Goal: Task Accomplishment & Management: Complete application form

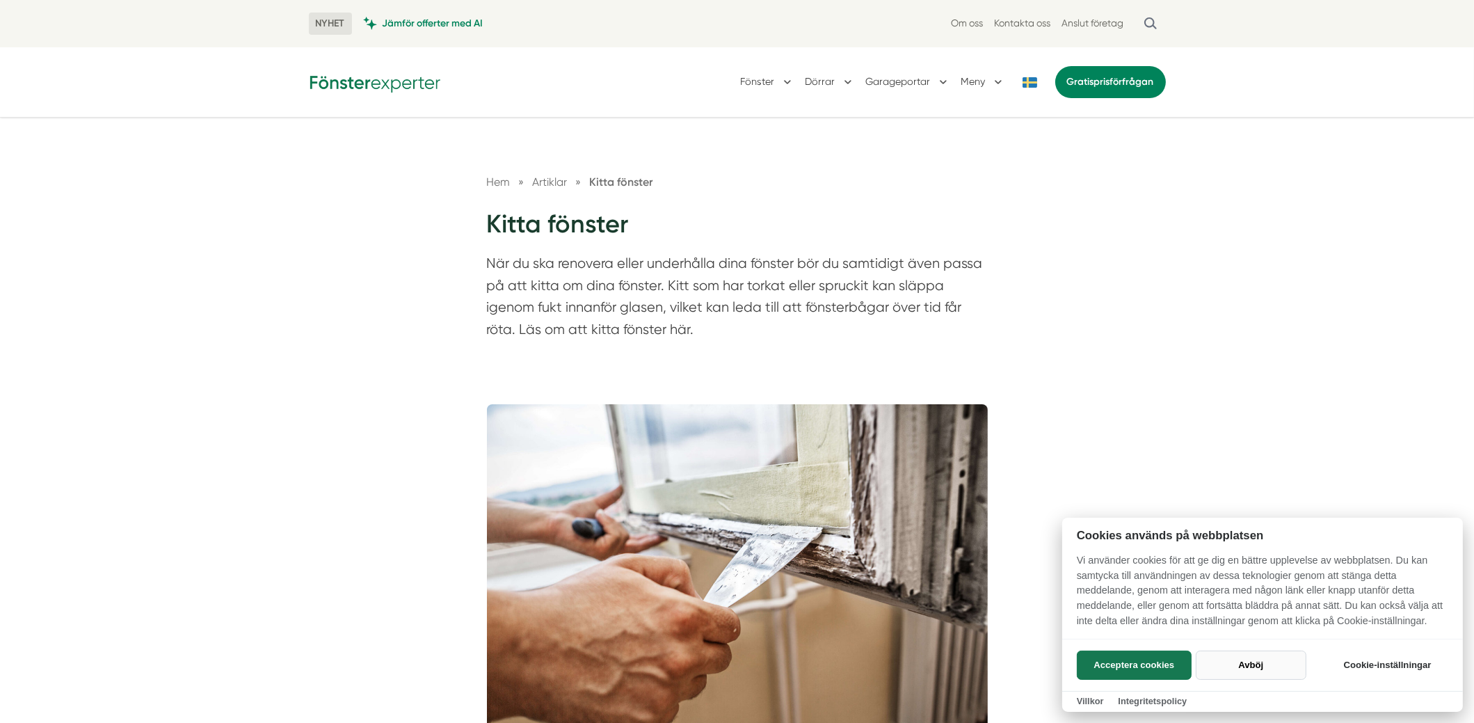
click at [1264, 664] on button "Avböj" at bounding box center [1251, 665] width 111 height 29
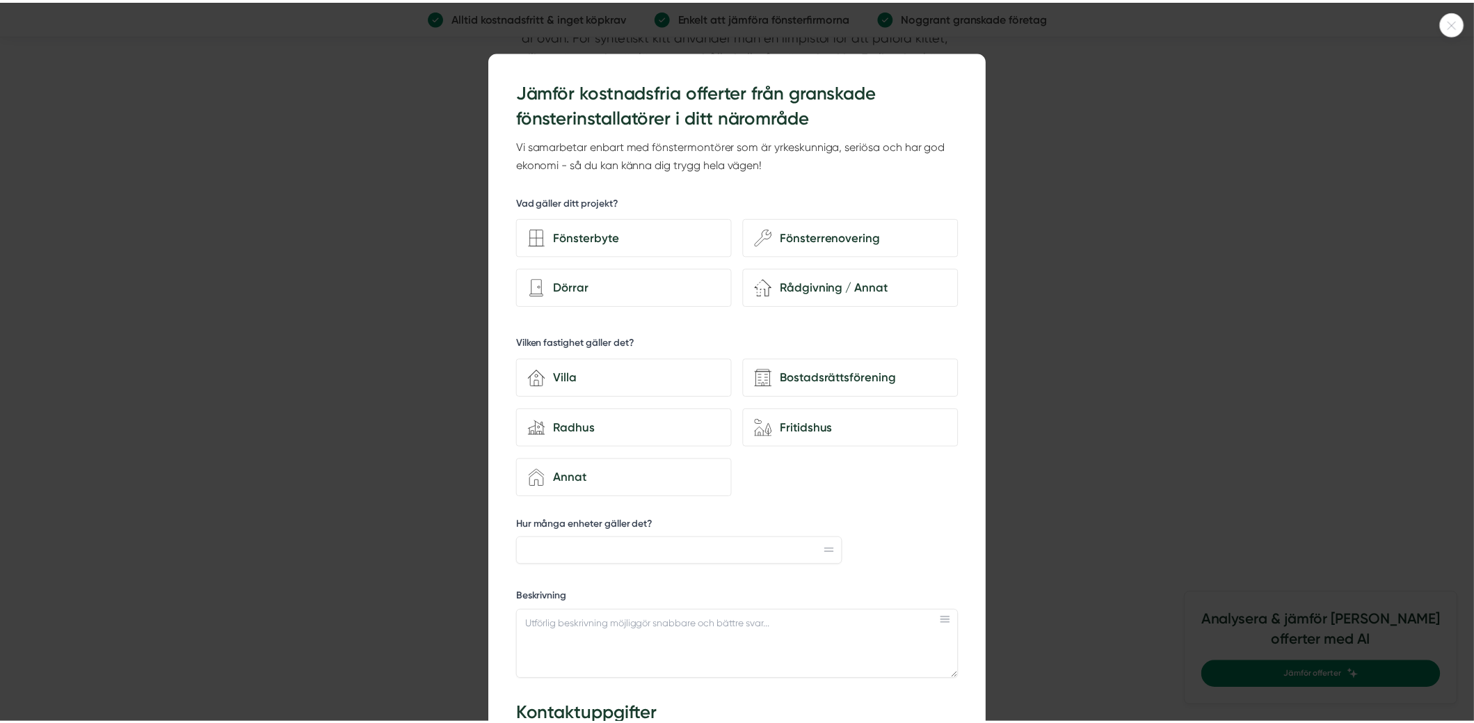
scroll to position [2922, 0]
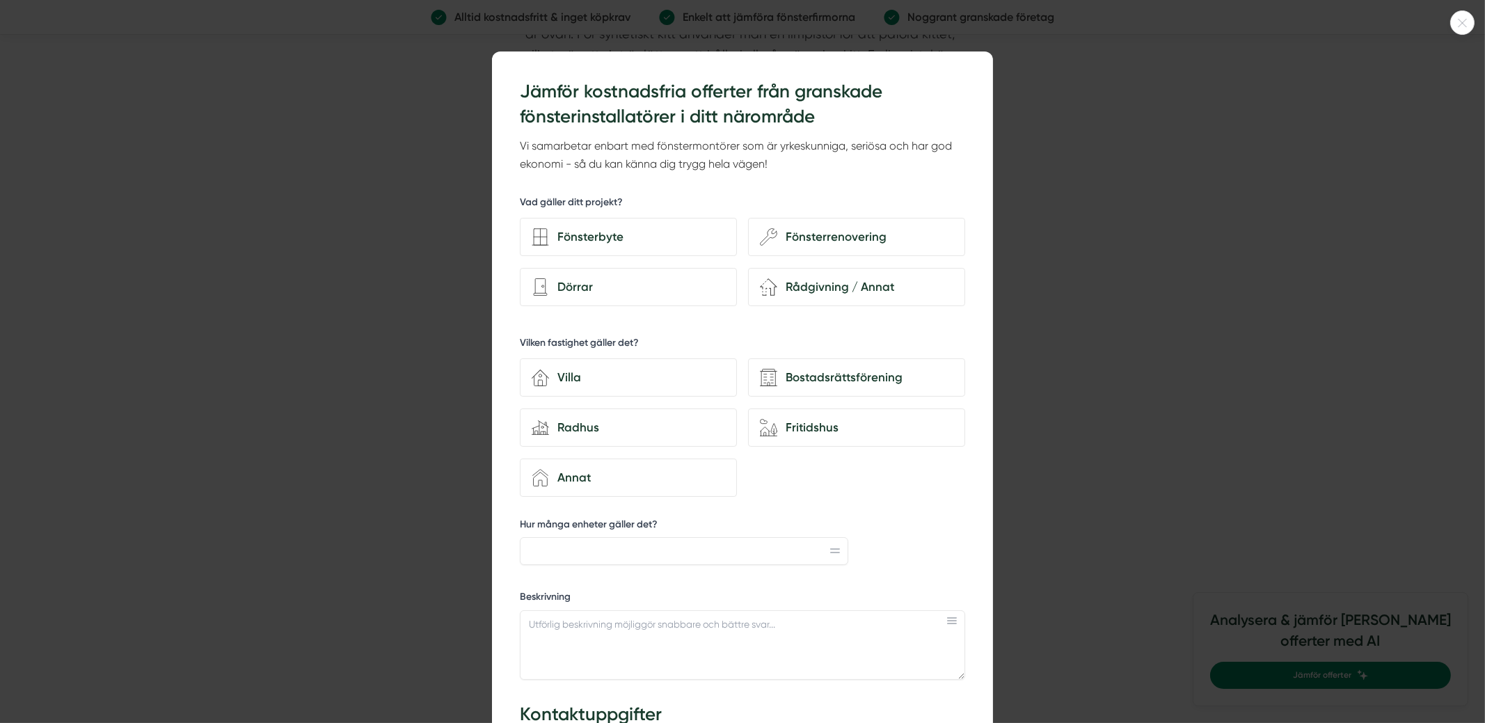
click at [1460, 24] on icon at bounding box center [1462, 23] width 23 height 8
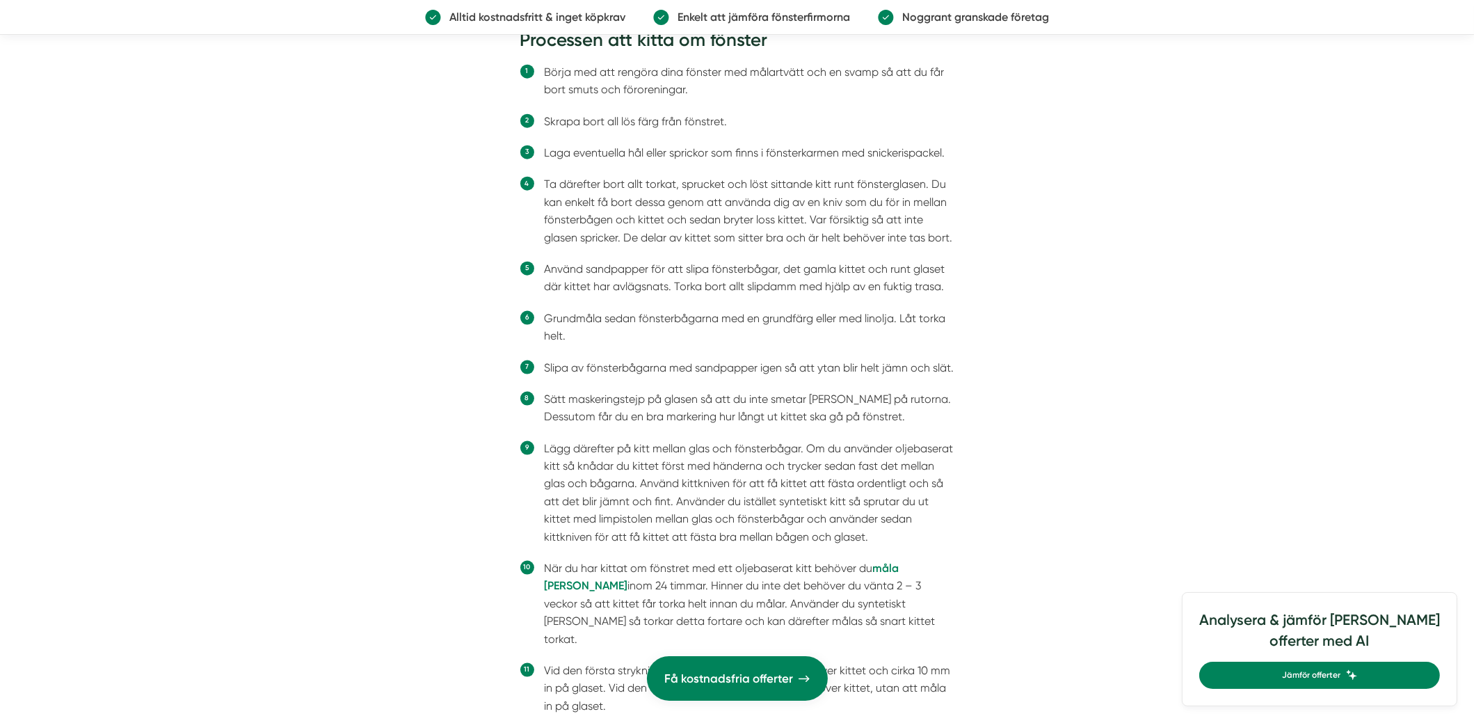
scroll to position [3200, 0]
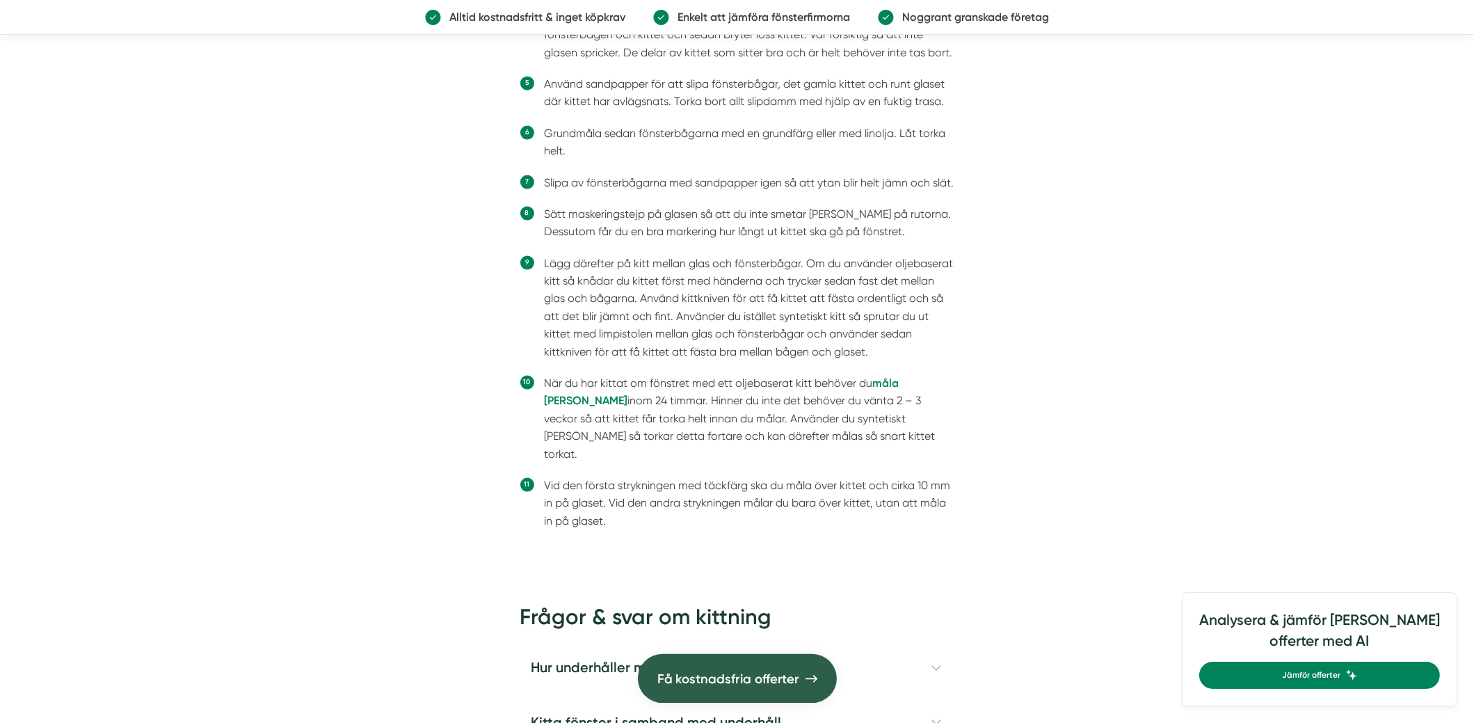
click at [763, 685] on span "Få kostnadsfria offerter" at bounding box center [728, 678] width 142 height 21
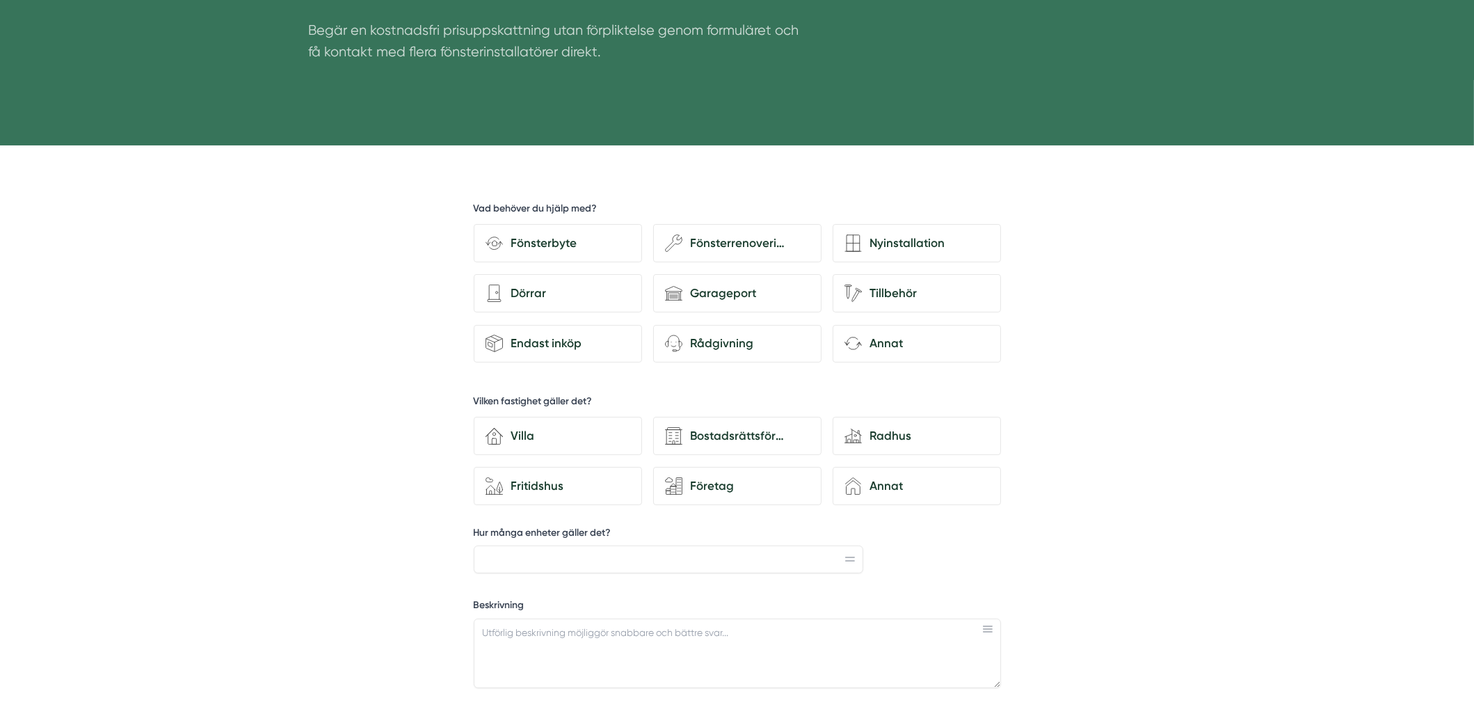
scroll to position [278, 0]
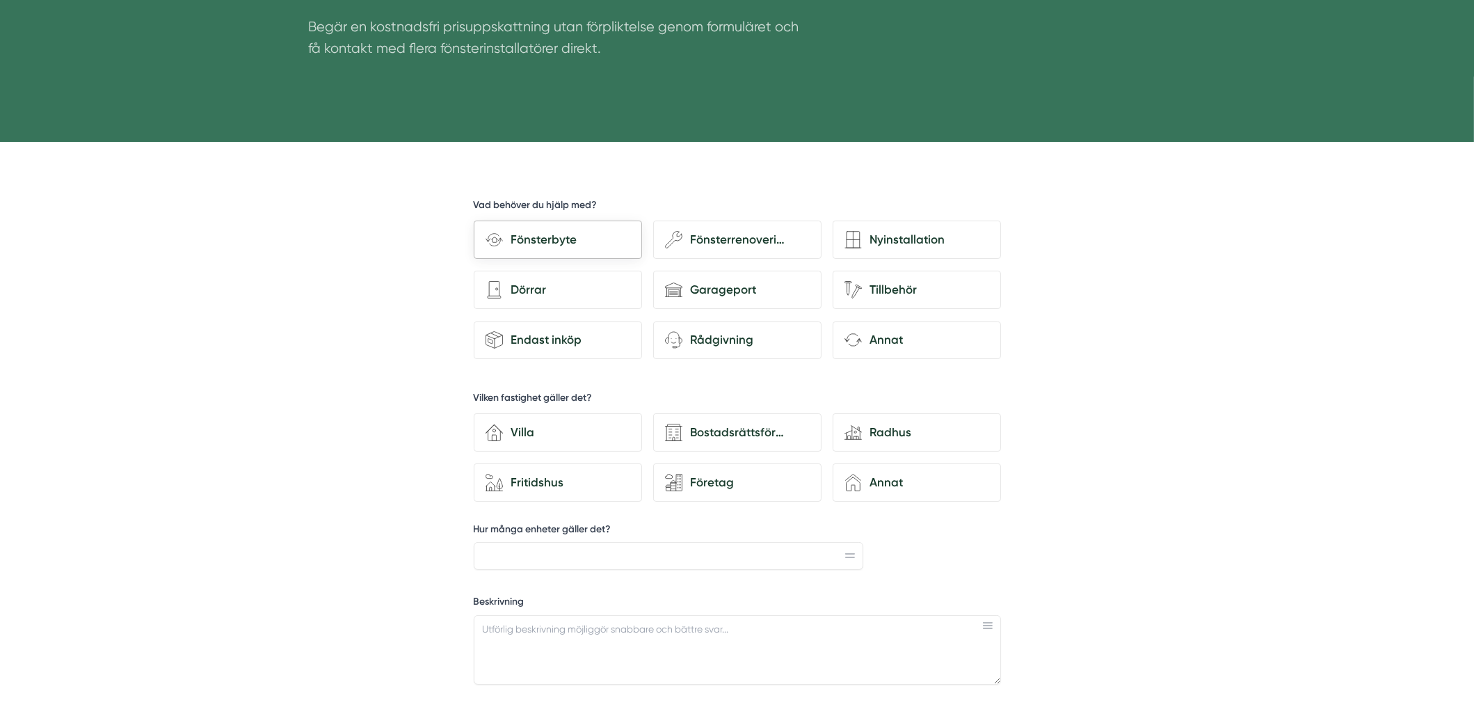
click at [557, 248] on div "Fönsterbyte" at bounding box center [558, 240] width 168 height 38
click at [0, 0] on input "Fönsterbyte" at bounding box center [0, 0] width 0 height 0
click at [569, 423] on div "Villa" at bounding box center [566, 432] width 127 height 19
click at [0, 0] on input "house-3 Villa" at bounding box center [0, 0] width 0 height 0
click at [685, 552] on input "Hur många enheter gäller det?" at bounding box center [669, 556] width 390 height 28
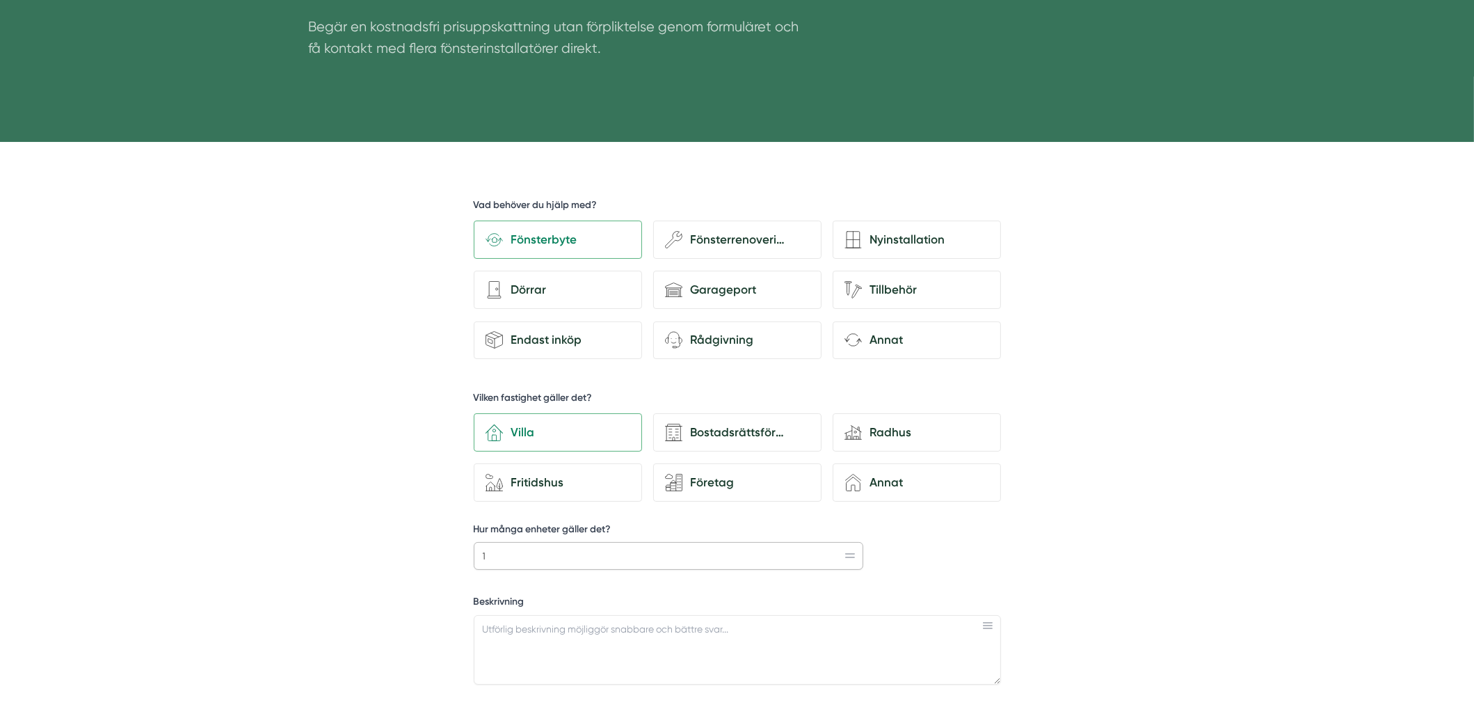
type input "17"
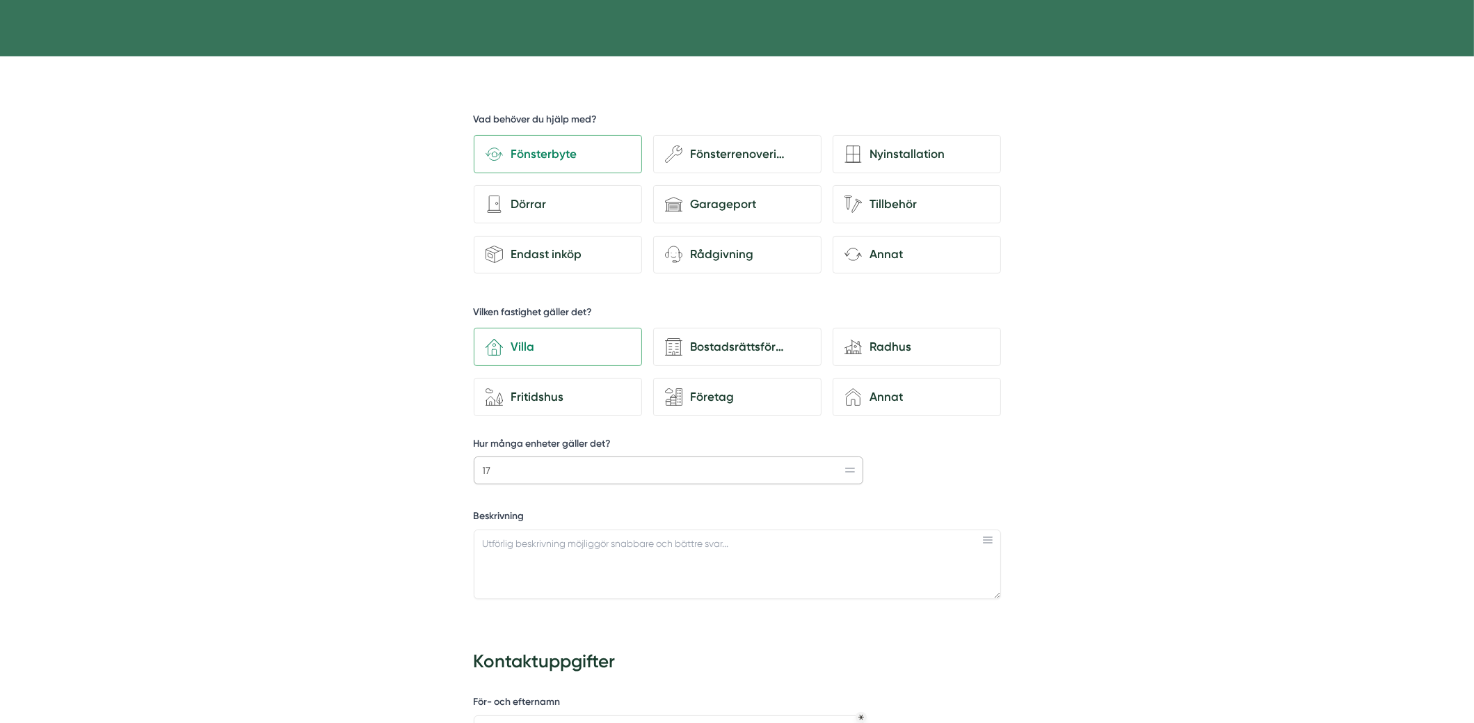
scroll to position [625, 0]
